Goal: Transaction & Acquisition: Purchase product/service

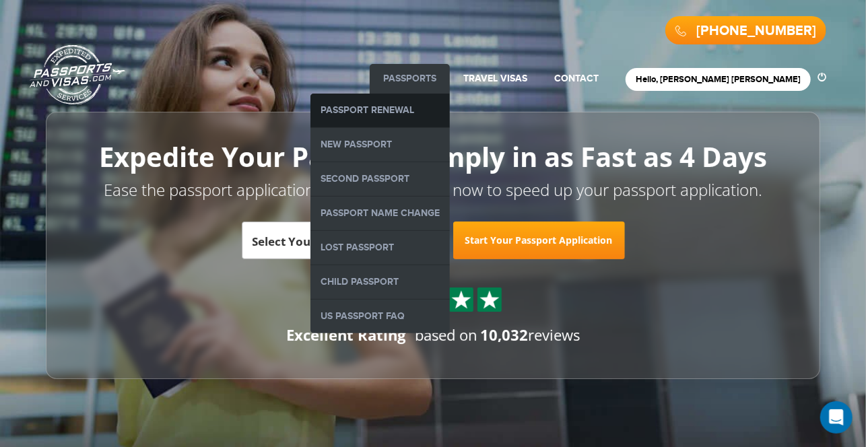
click at [450, 107] on link "Passport Renewal" at bounding box center [380, 111] width 139 height 34
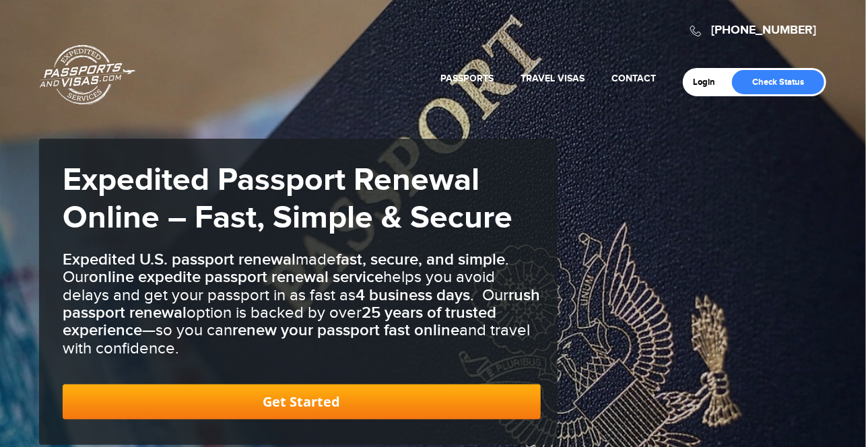
click at [467, 107] on div "800-860-8610 Passports & Visas.com Login Check Status Passports Passport Renewa…" at bounding box center [433, 232] width 866 height 465
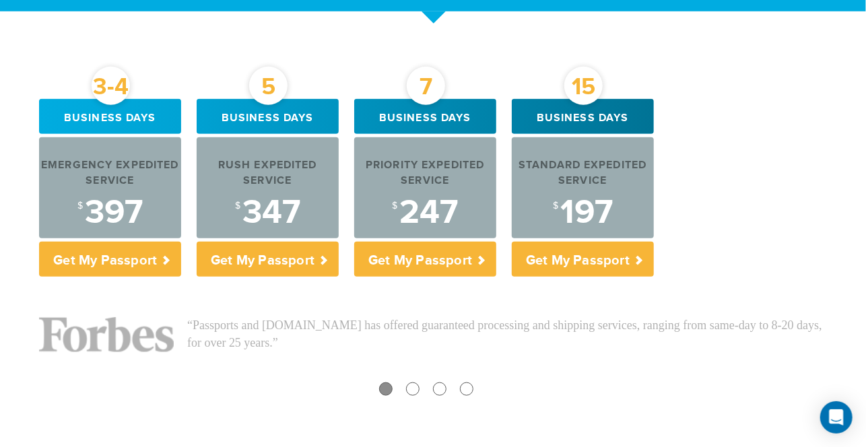
scroll to position [513, 0]
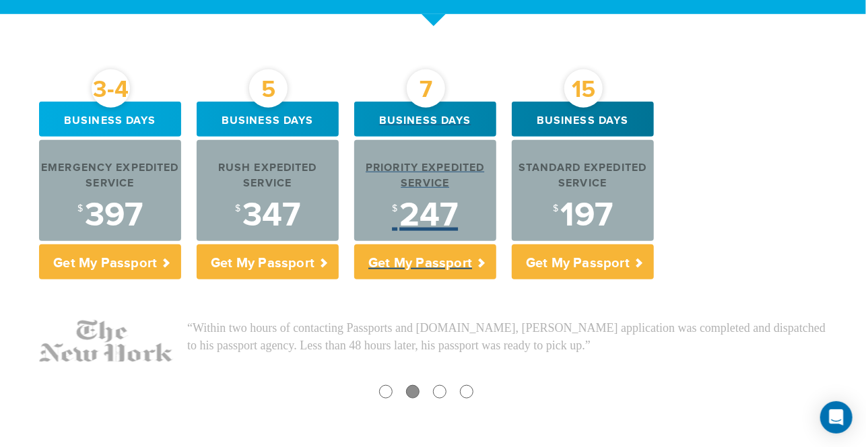
click at [467, 107] on div "Business days" at bounding box center [425, 119] width 142 height 35
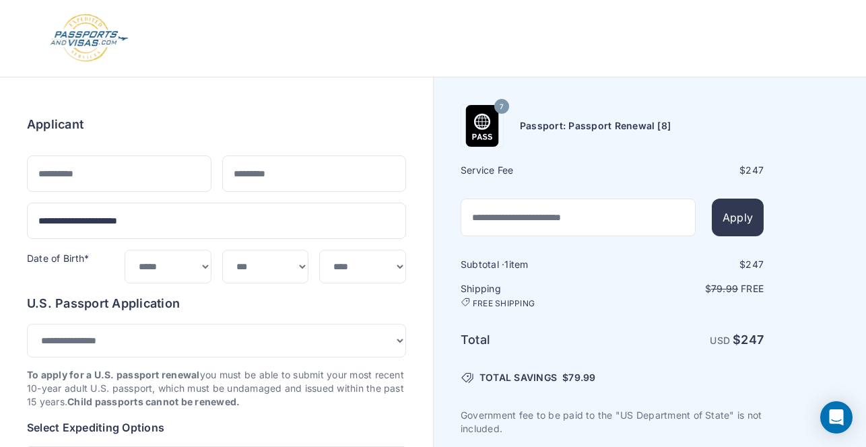
select select
select select "*******"
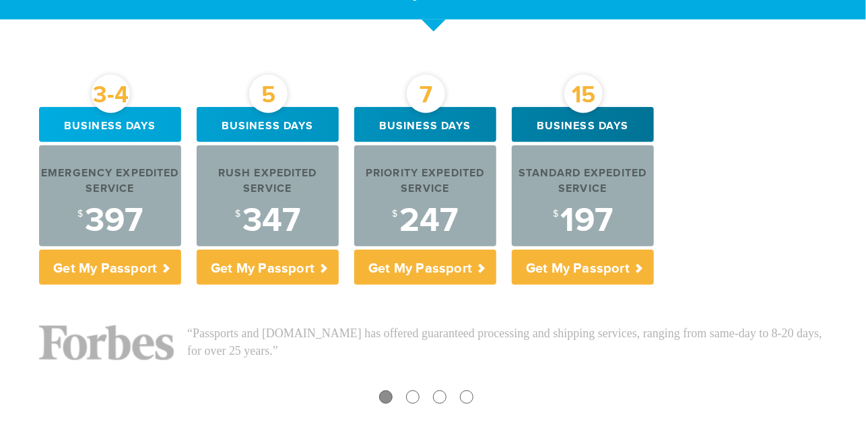
scroll to position [508, 0]
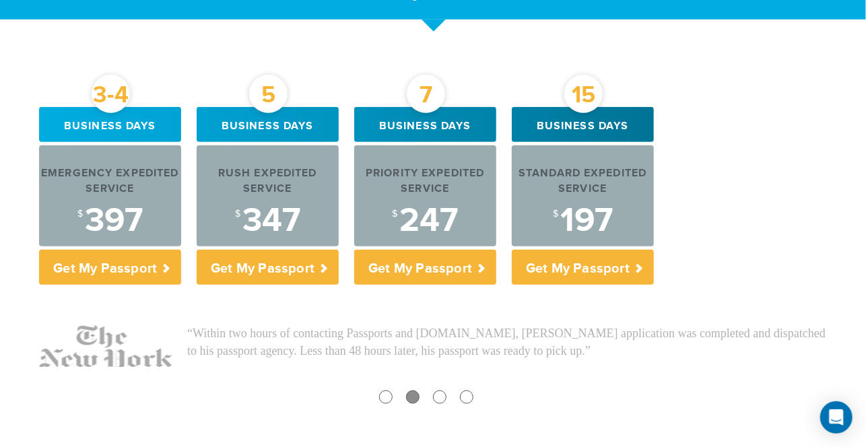
click at [424, 298] on div "3-4 Business days Emergency Expedited Service $ 397 Get My Passport 5 Business …" at bounding box center [433, 269] width 808 height 325
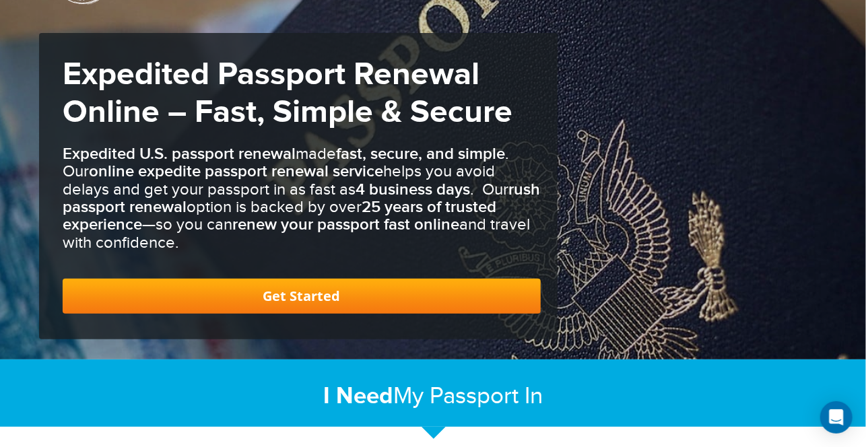
scroll to position [0, 0]
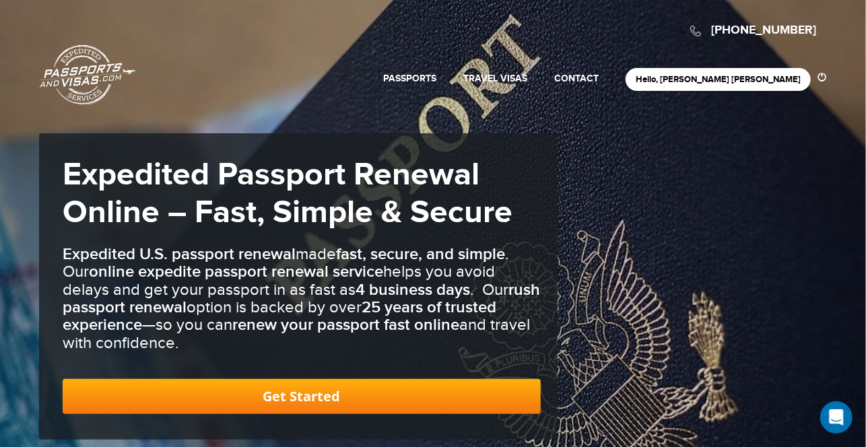
click at [92, 65] on link "Passports & [DOMAIN_NAME]" at bounding box center [88, 74] width 96 height 61
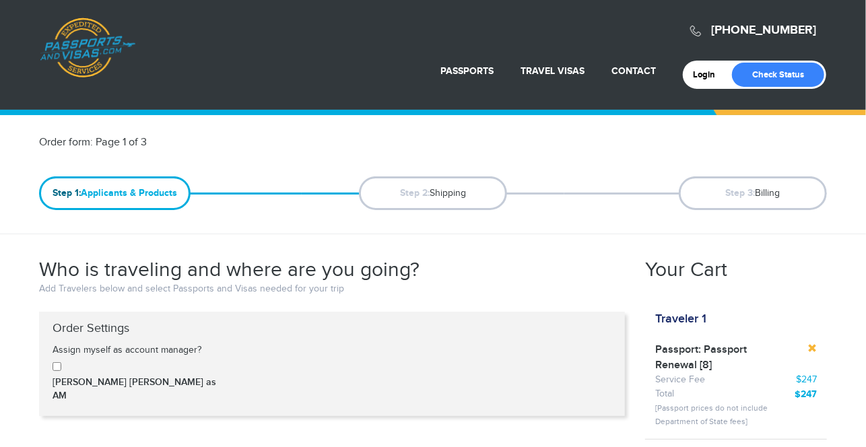
click at [808, 350] on link at bounding box center [812, 348] width 9 height 9
